Goal: Communication & Community: Participate in discussion

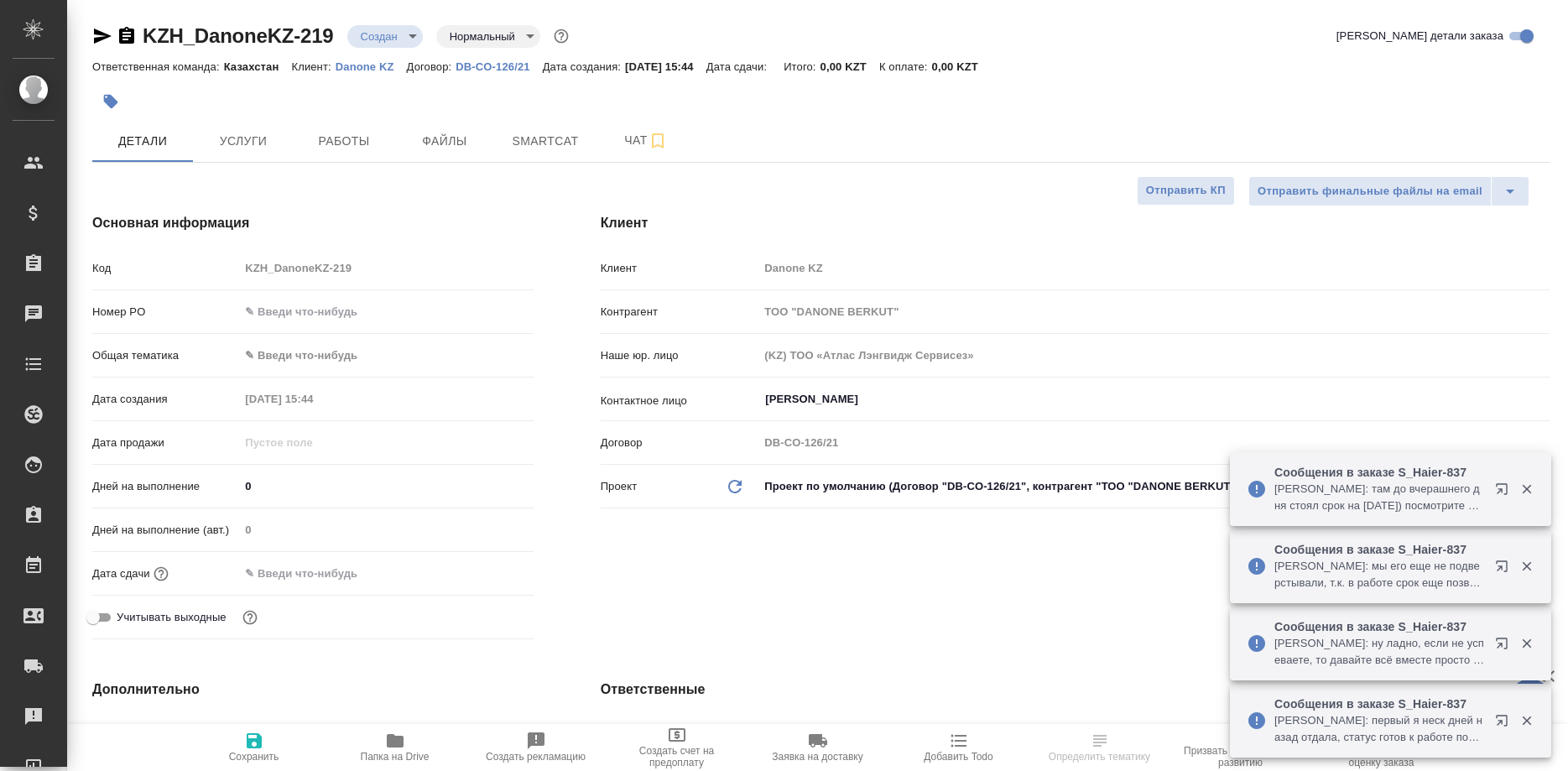
select select "RU"
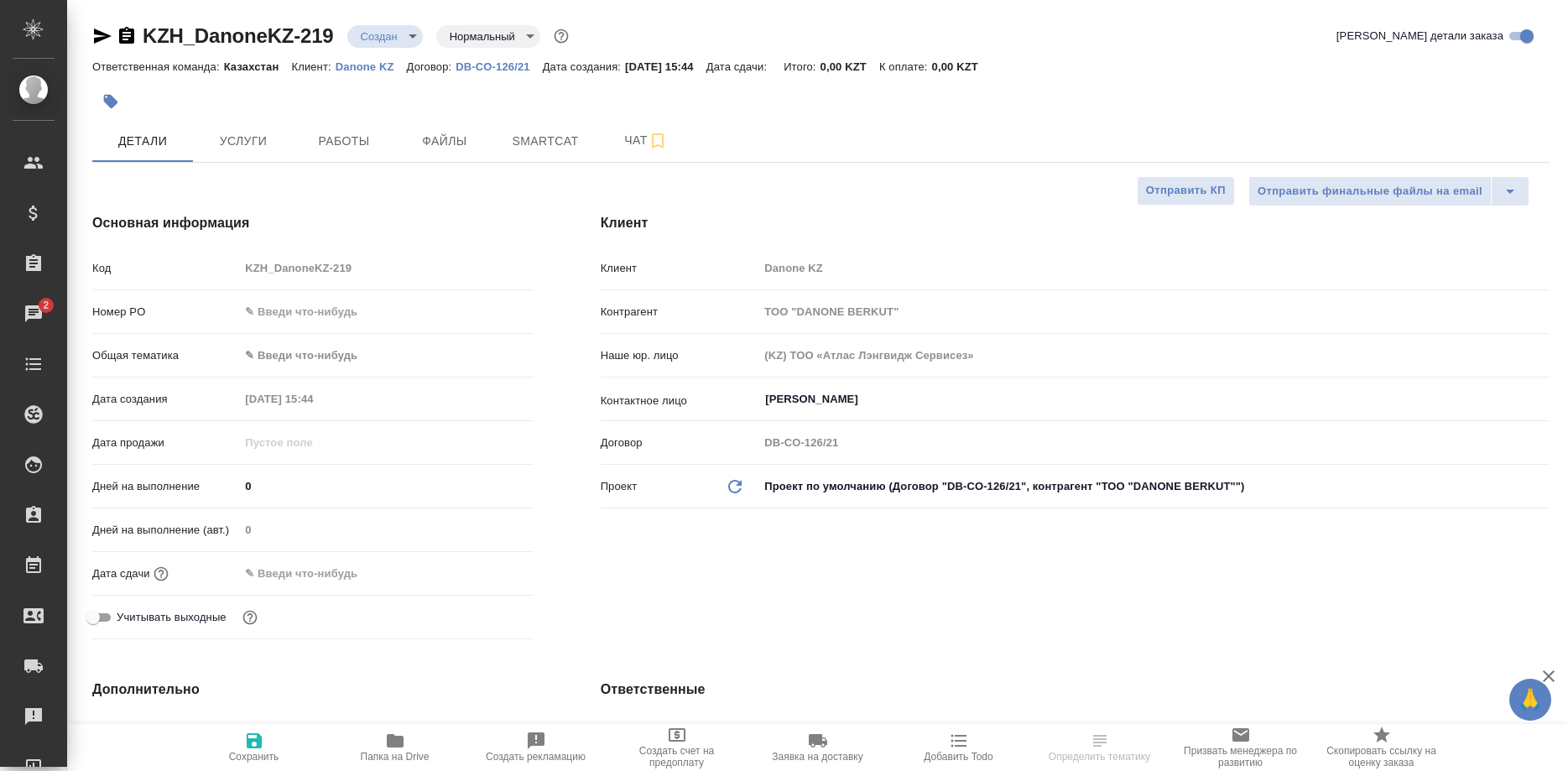
click at [1384, 240] on div "Клиент Клиент Danone KZ Контрагент ТОО "DANONE BERKUT" Наше юр. лицо (KZ) ТОО «…" at bounding box center [1075, 430] width 1016 height 501
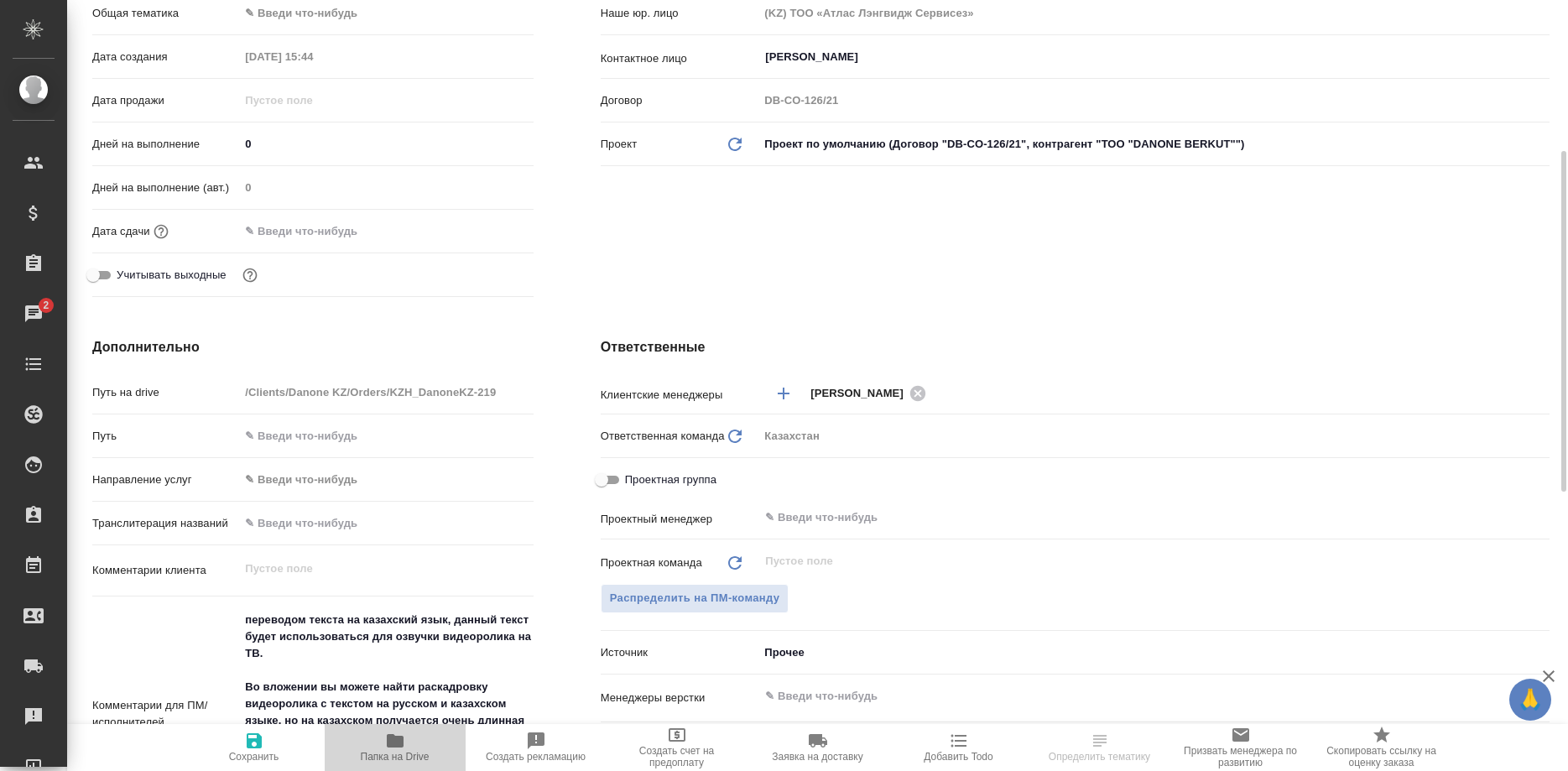
click at [394, 749] on icon "button" at bounding box center [395, 741] width 20 height 20
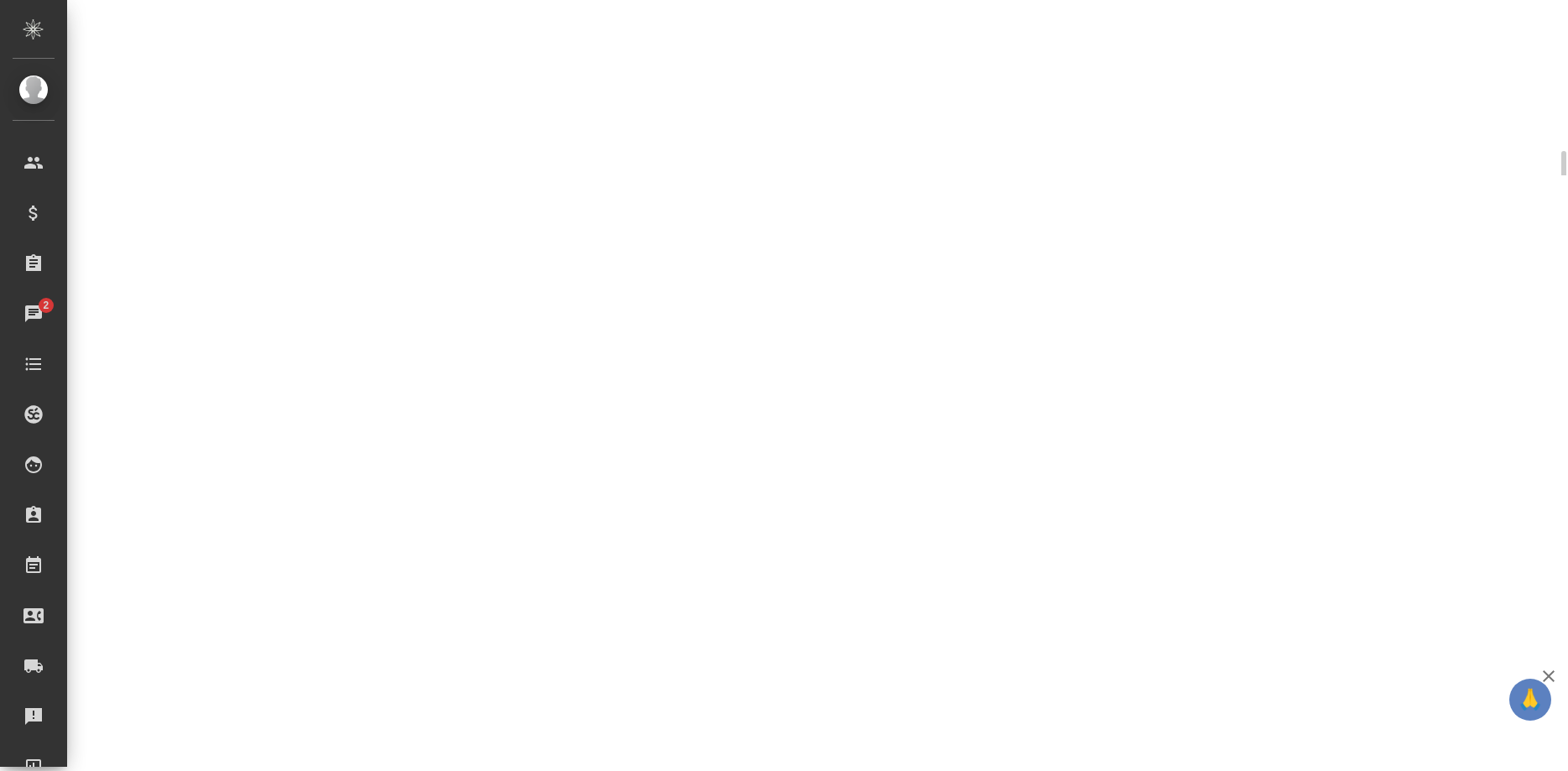
select select "RU"
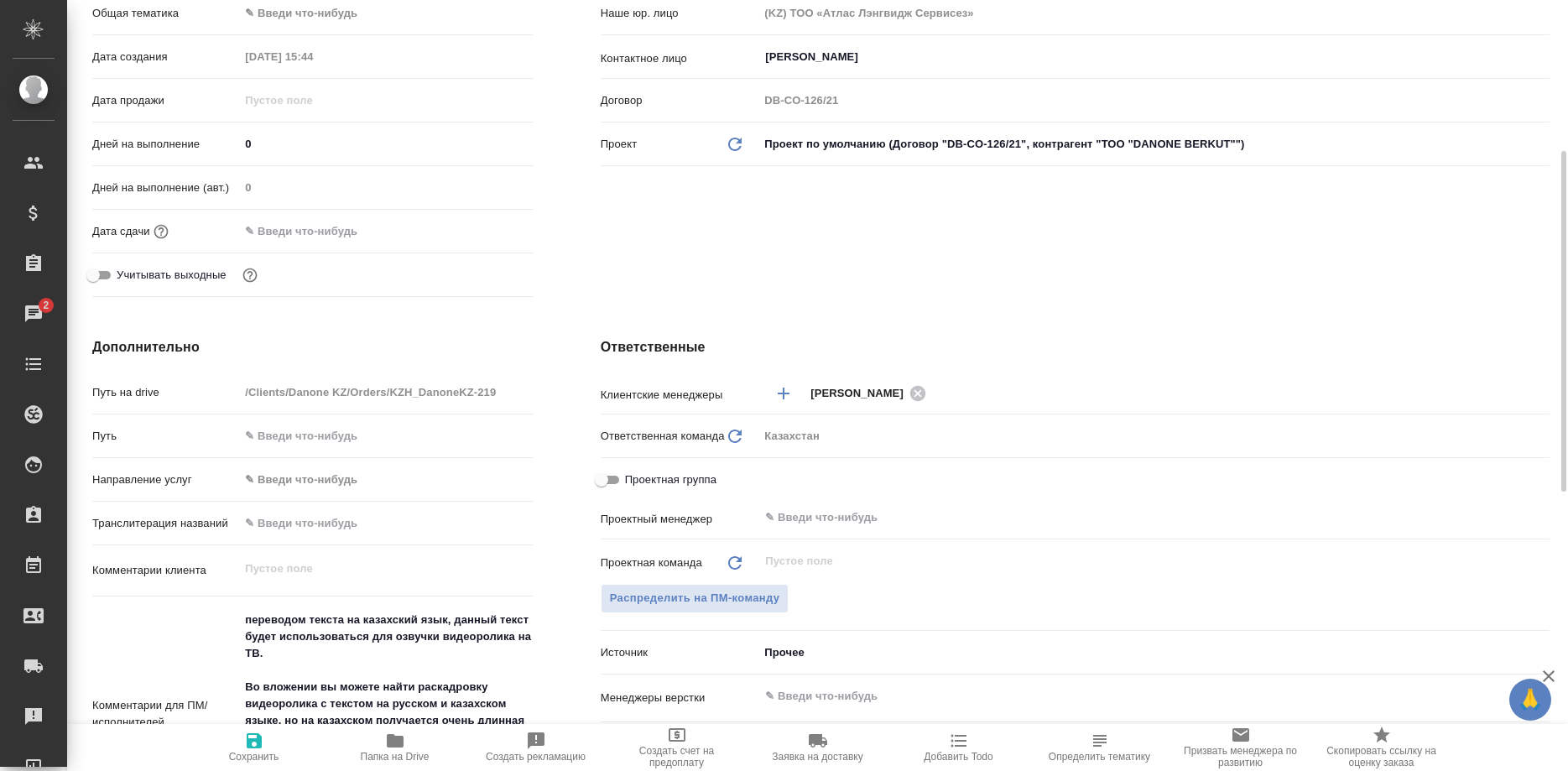
type textarea "x"
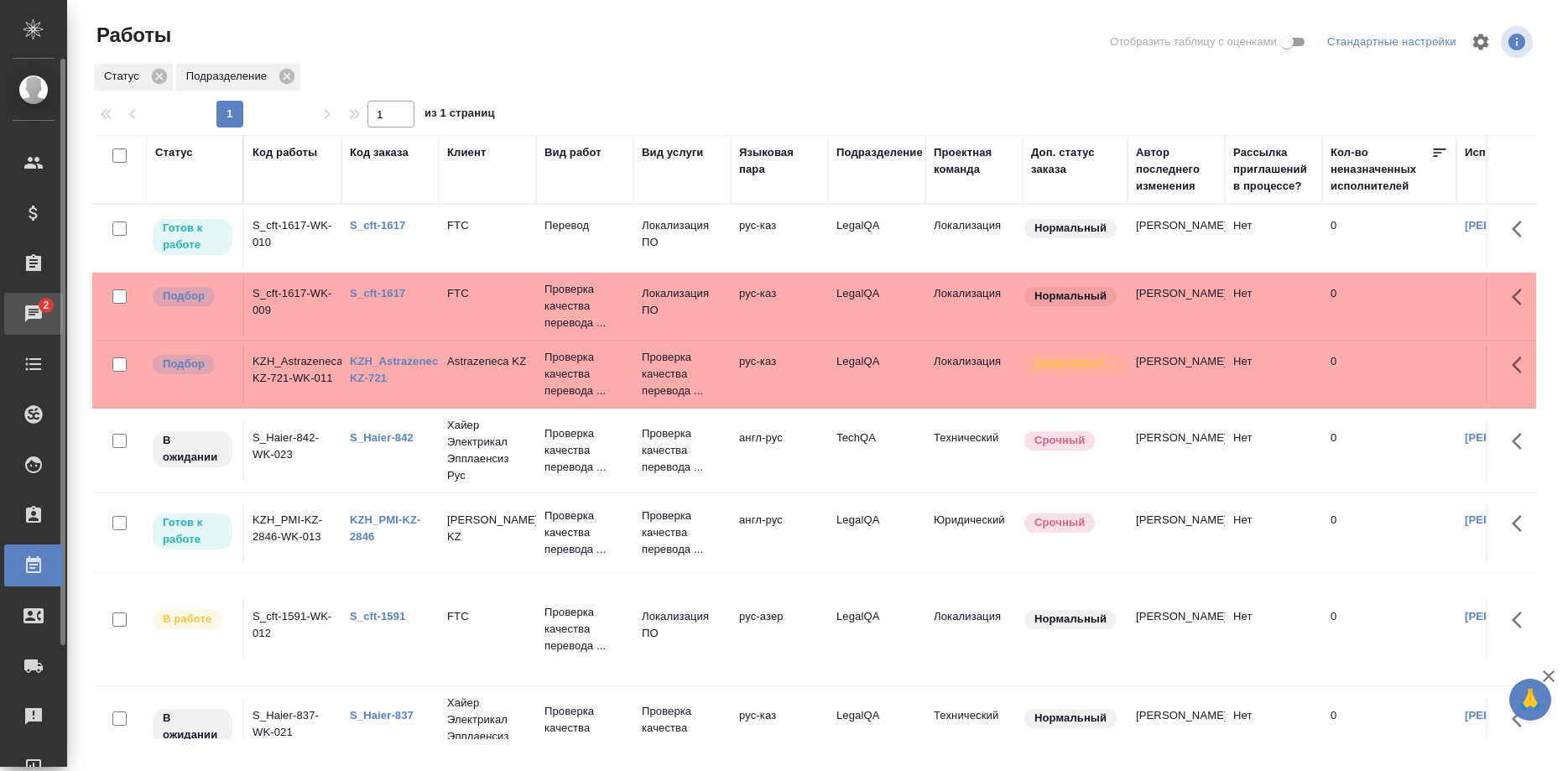
click at [31, 303] on div "Чаты" at bounding box center [13, 313] width 42 height 25
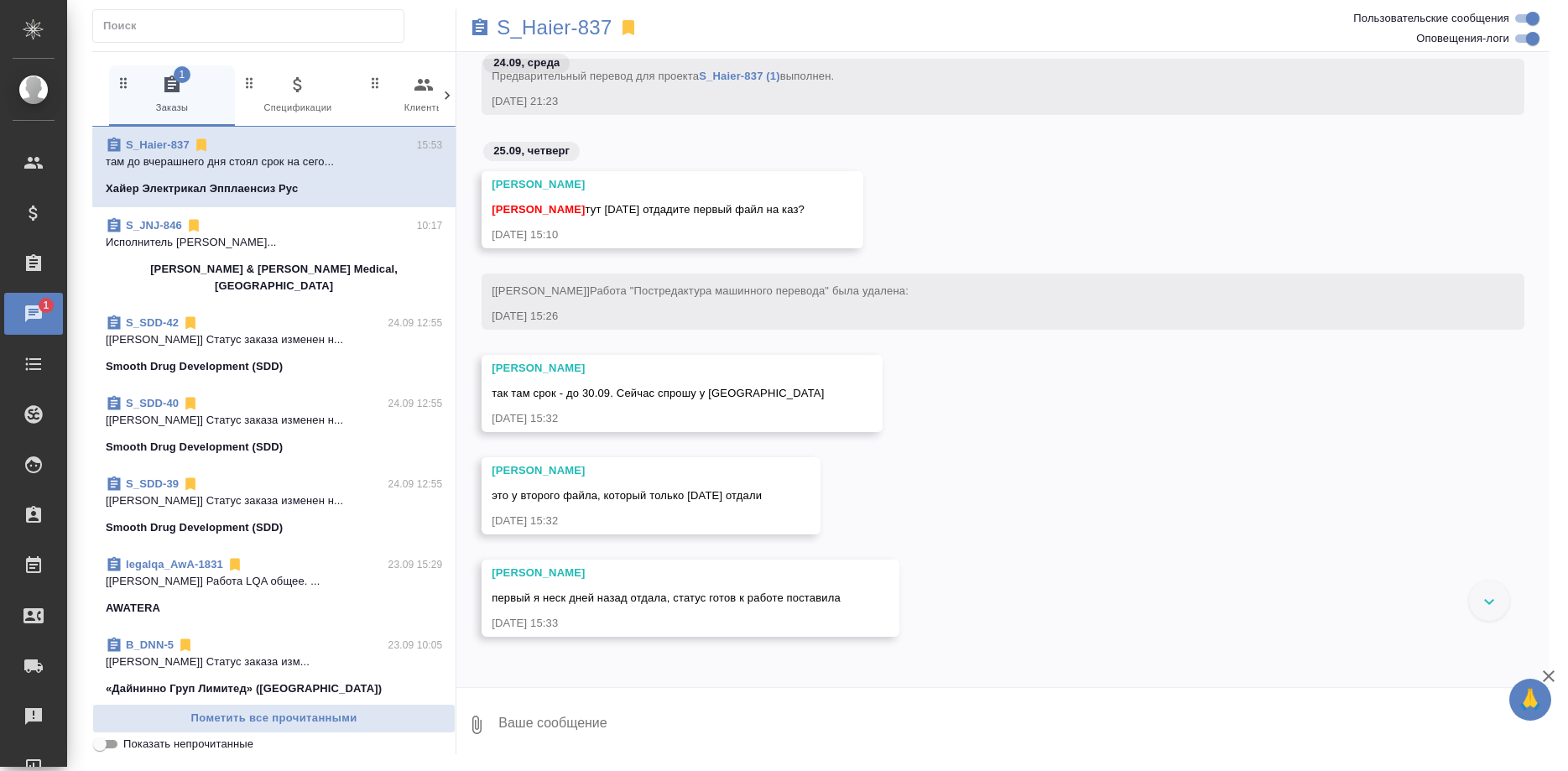
scroll to position [57368, 0]
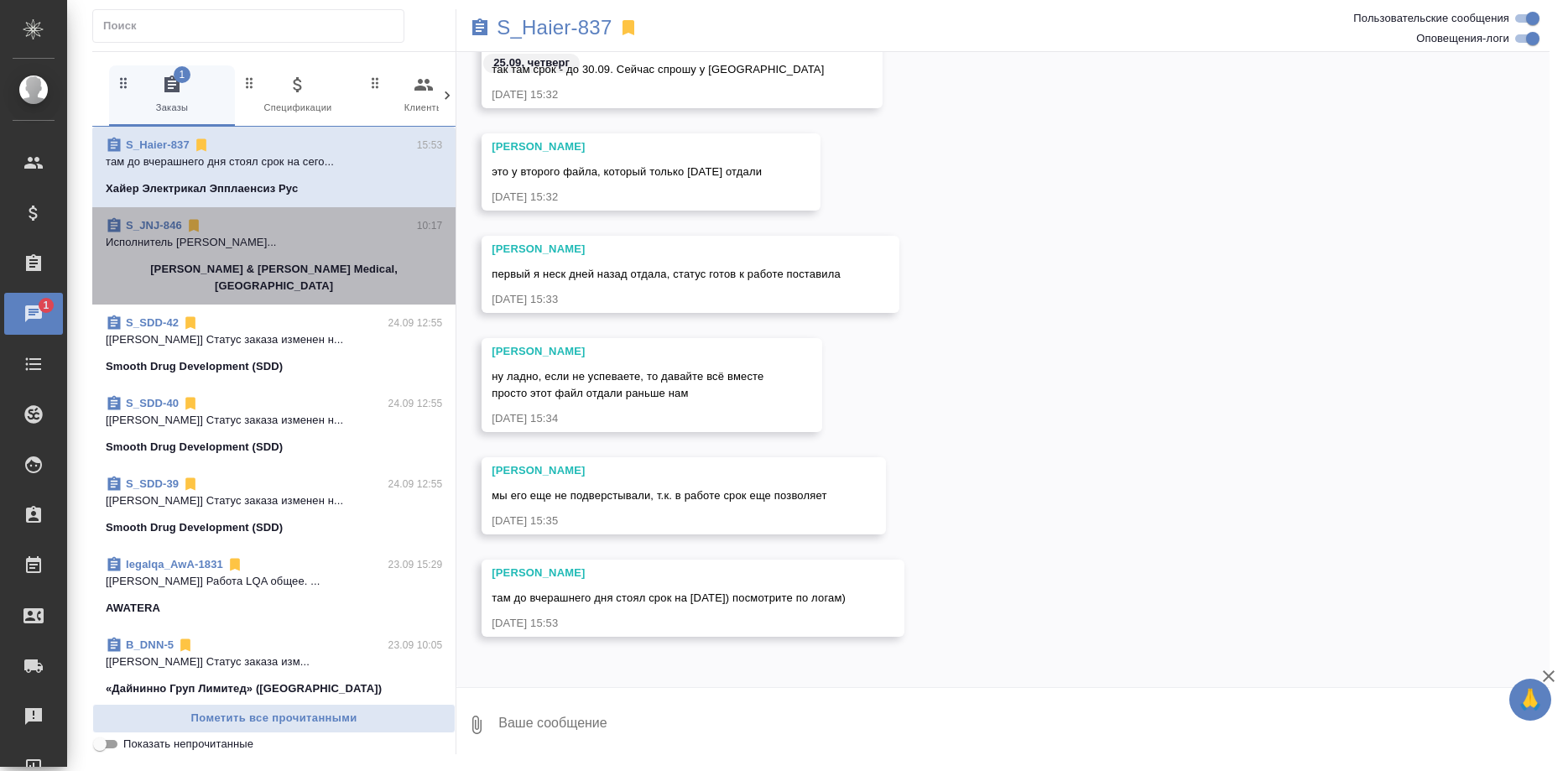
click at [328, 256] on span "S_JNJ-846 10:17 Исполнитель Каламбай Акниет Каламбайкыз... Johnson & Johnson Me…" at bounding box center [274, 256] width 337 height 77
